Goal: Task Accomplishment & Management: Use online tool/utility

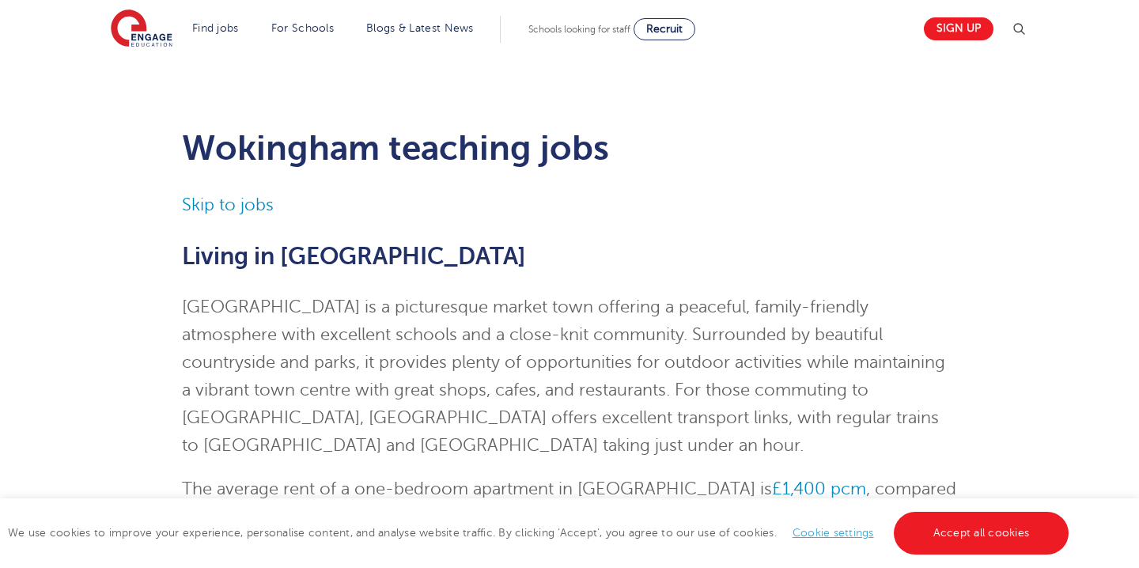
click at [825, 536] on link "Cookie settings" at bounding box center [833, 533] width 81 height 12
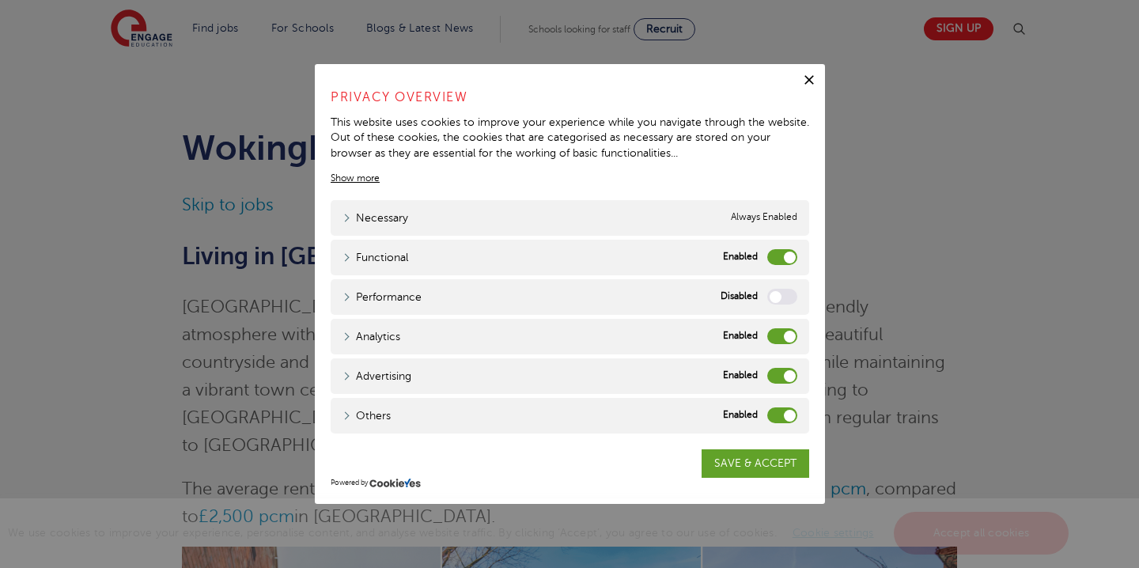
click at [776, 379] on label "Advertising" at bounding box center [782, 376] width 30 height 16
click at [0, 0] on input "Advertising" at bounding box center [0, 0] width 0 height 0
click at [773, 419] on label "Others" at bounding box center [782, 415] width 30 height 16
click at [0, 0] on input "Others" at bounding box center [0, 0] width 0 height 0
click at [775, 259] on label "Functional" at bounding box center [782, 257] width 30 height 16
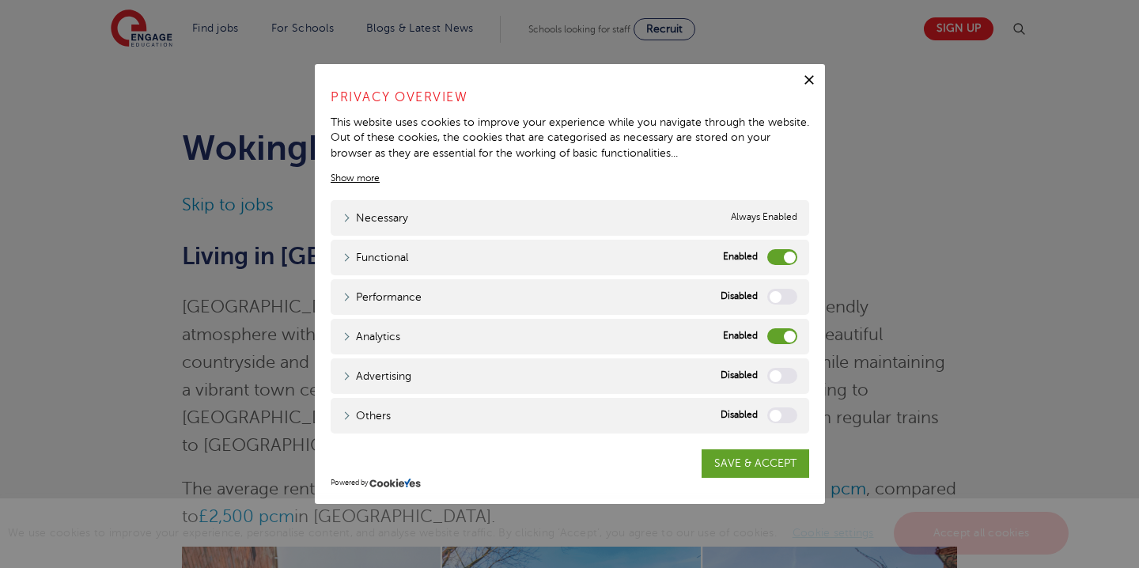
click at [0, 0] on input "Functional" at bounding box center [0, 0] width 0 height 0
click at [775, 334] on label "Analytics" at bounding box center [782, 336] width 30 height 16
click at [0, 0] on input "Analytics" at bounding box center [0, 0] width 0 height 0
click at [753, 464] on link "SAVE & ACCEPT" at bounding box center [756, 463] width 108 height 28
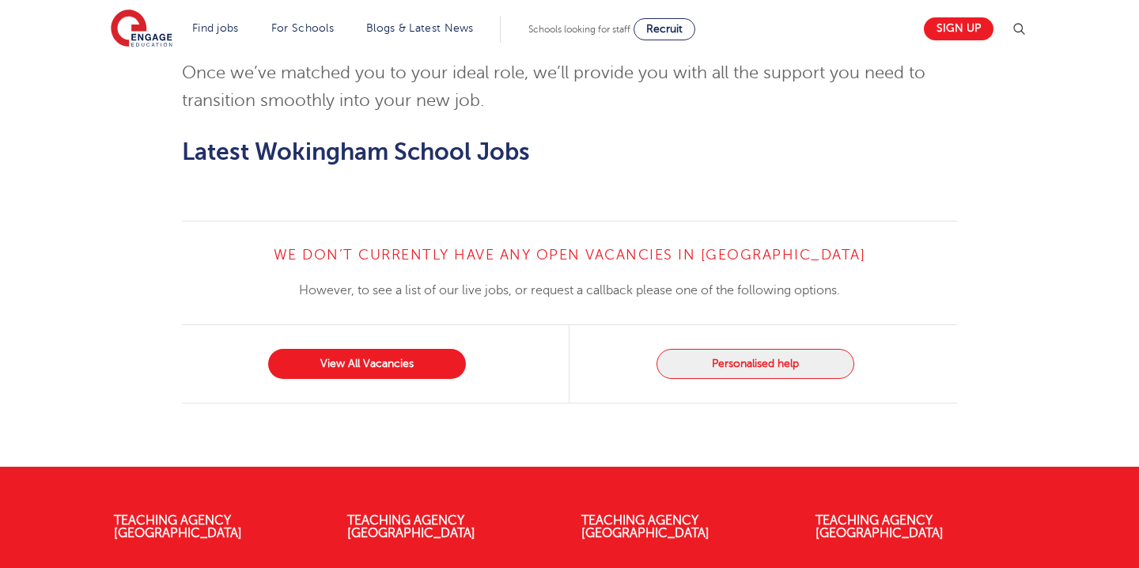
scroll to position [1400, 0]
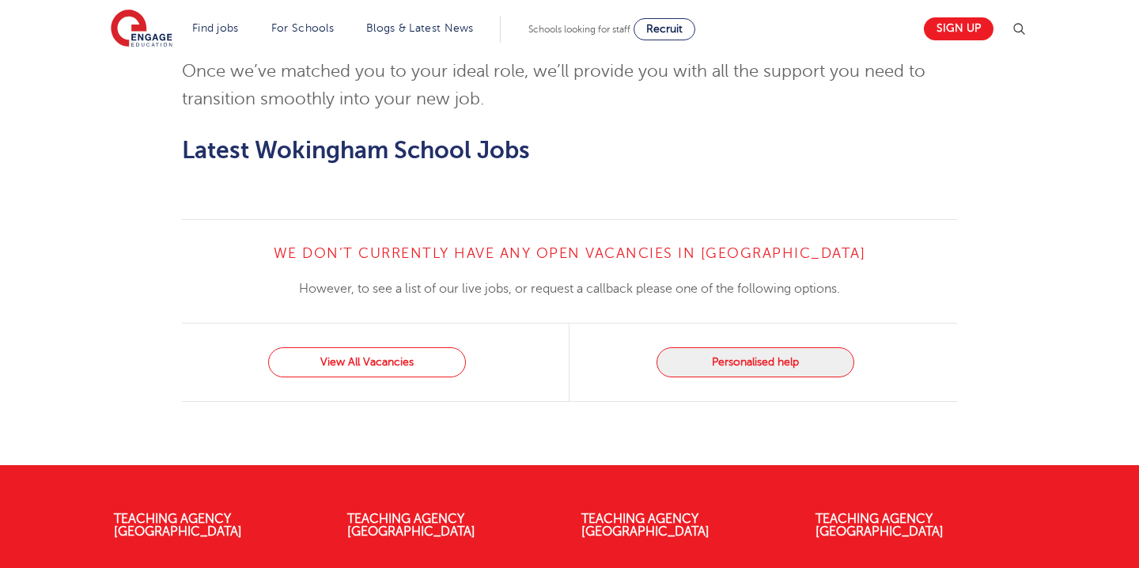
click at [411, 363] on link "View All Vacancies" at bounding box center [367, 362] width 198 height 30
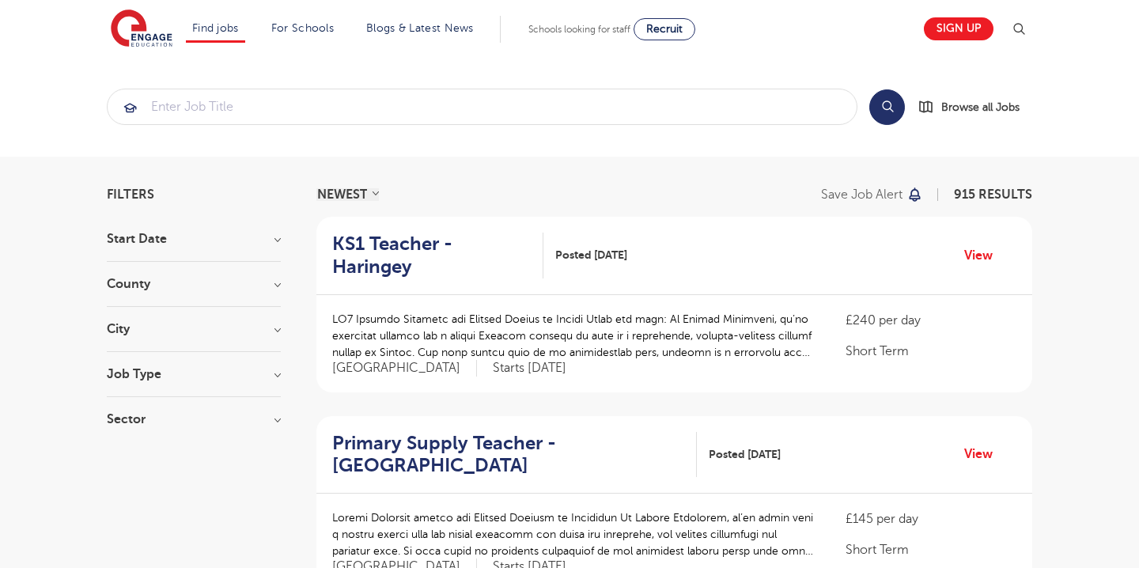
click at [260, 286] on h3 "County" at bounding box center [194, 284] width 174 height 13
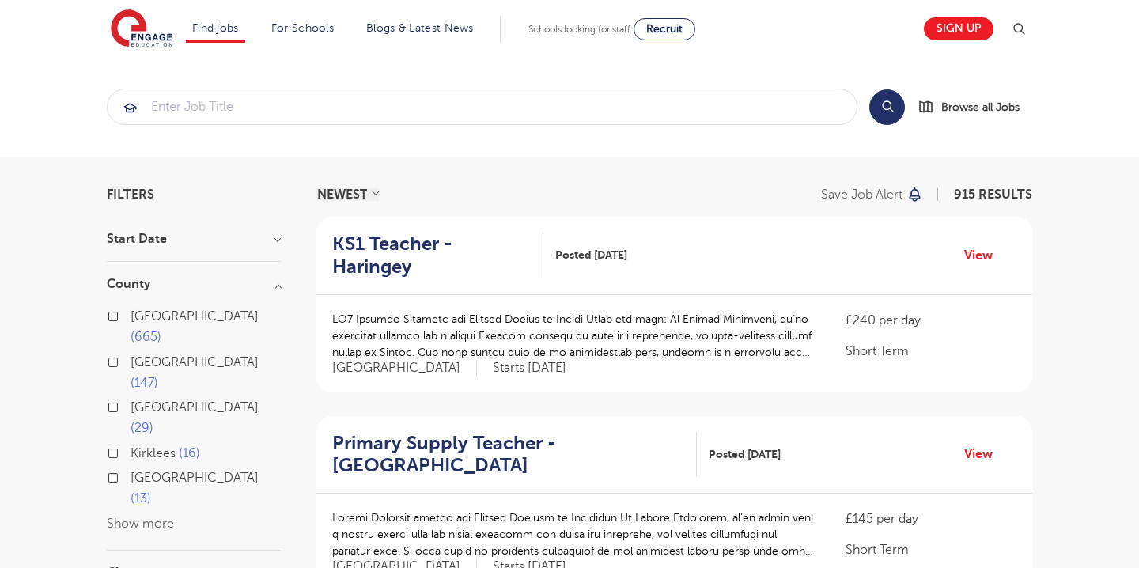
click at [146, 517] on button "Show more" at bounding box center [140, 524] width 67 height 14
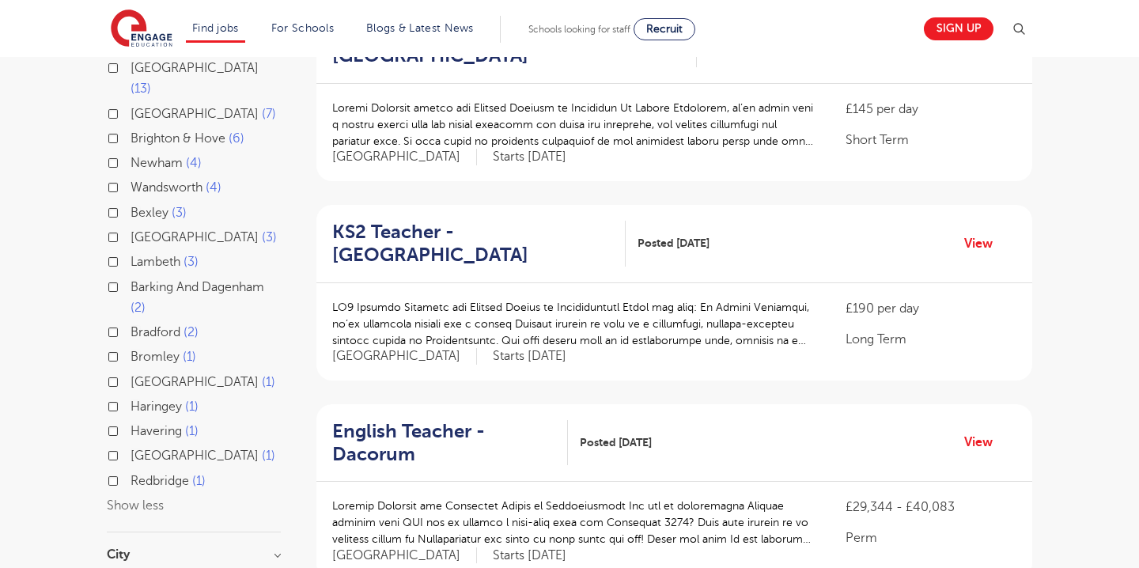
scroll to position [411, 0]
